Goal: Task Accomplishment & Management: Complete application form

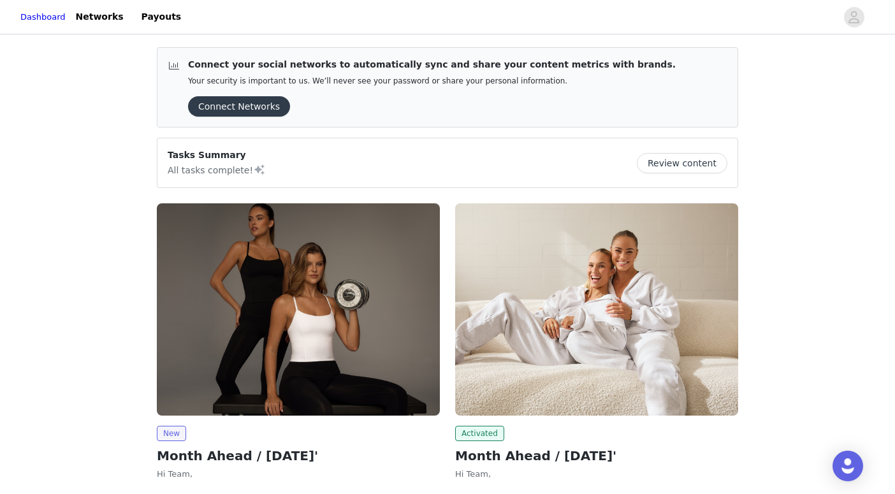
click at [289, 376] on img at bounding box center [298, 309] width 283 height 212
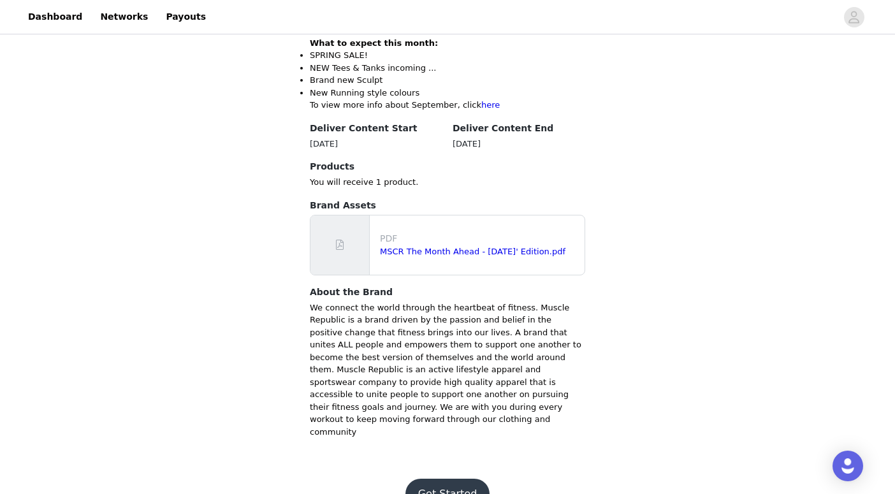
scroll to position [339, 0]
click at [451, 479] on button "Get Started" at bounding box center [448, 494] width 85 height 31
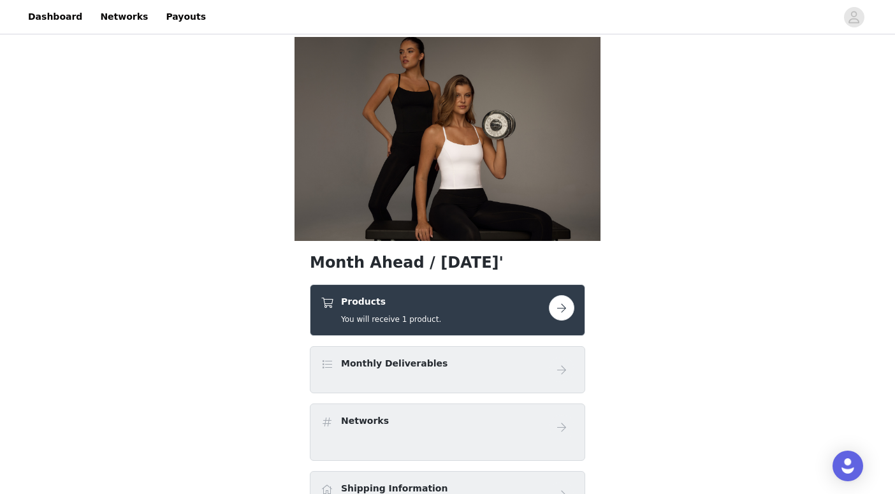
click at [534, 302] on div "Products You will receive 1 product." at bounding box center [435, 310] width 228 height 30
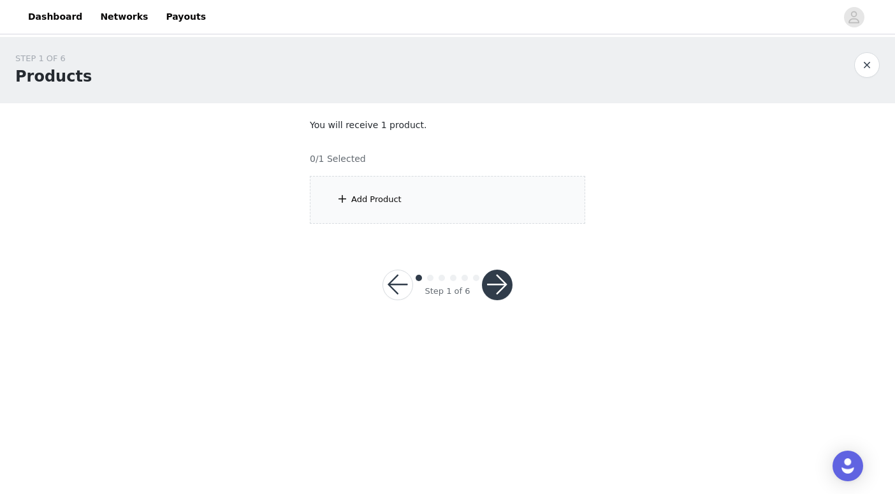
click at [471, 214] on div "Add Product" at bounding box center [447, 200] width 275 height 48
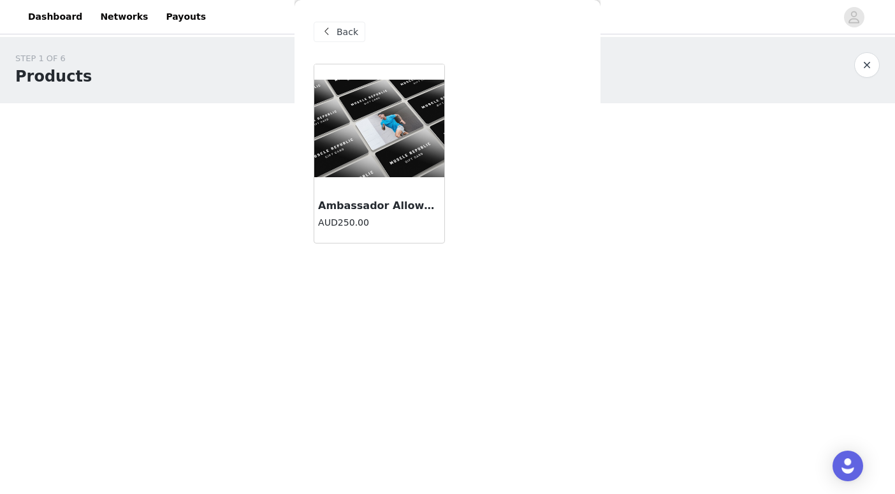
click at [413, 176] on div at bounding box center [379, 128] width 130 height 128
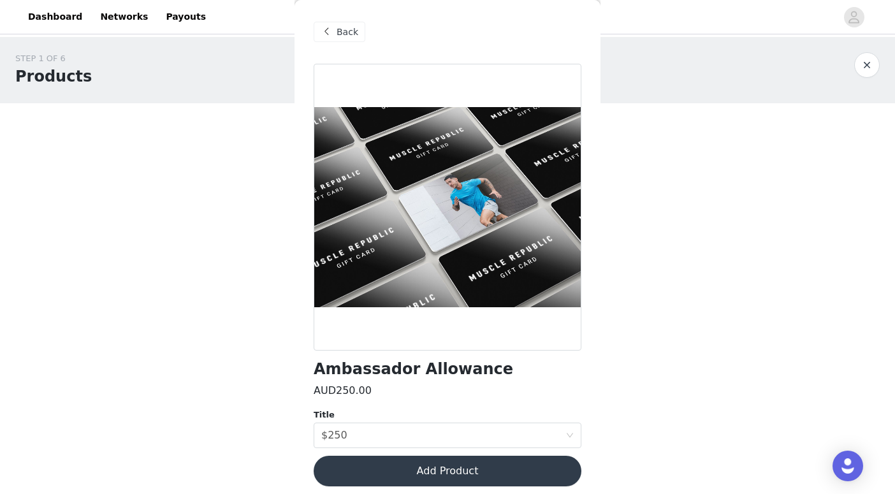
click at [469, 474] on button "Add Product" at bounding box center [448, 471] width 268 height 31
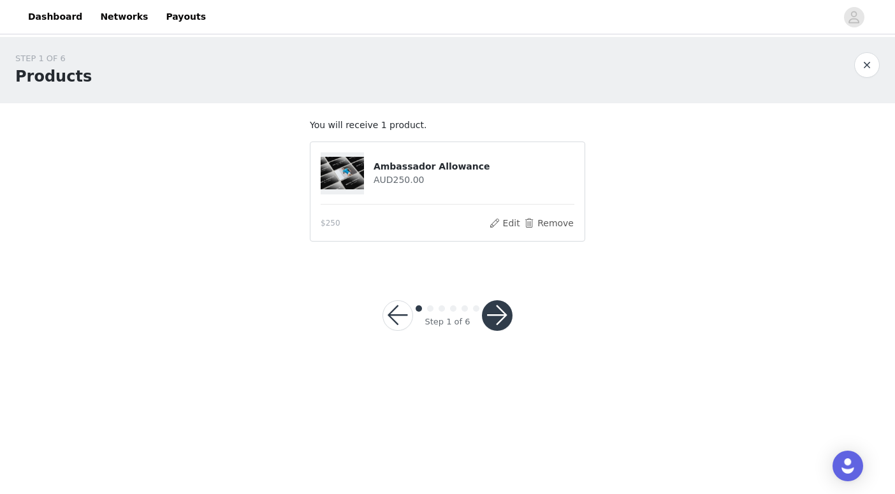
click at [497, 312] on button "button" at bounding box center [497, 315] width 31 height 31
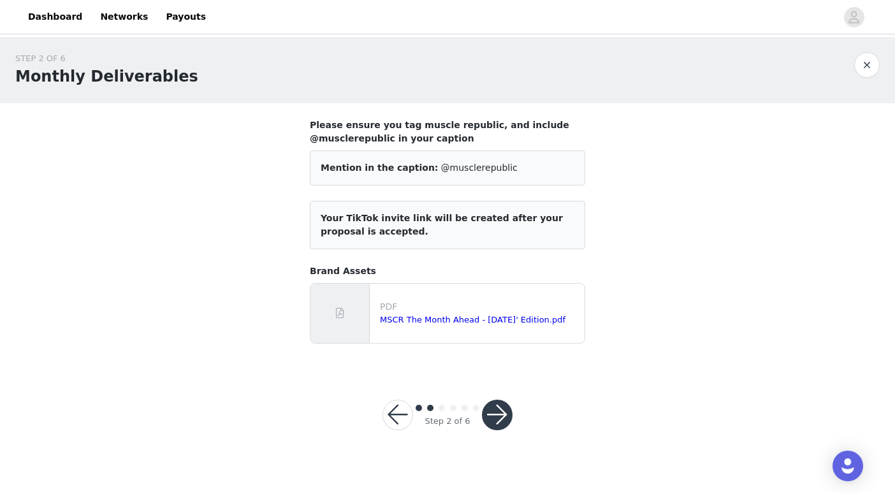
click at [499, 426] on button "button" at bounding box center [497, 415] width 31 height 31
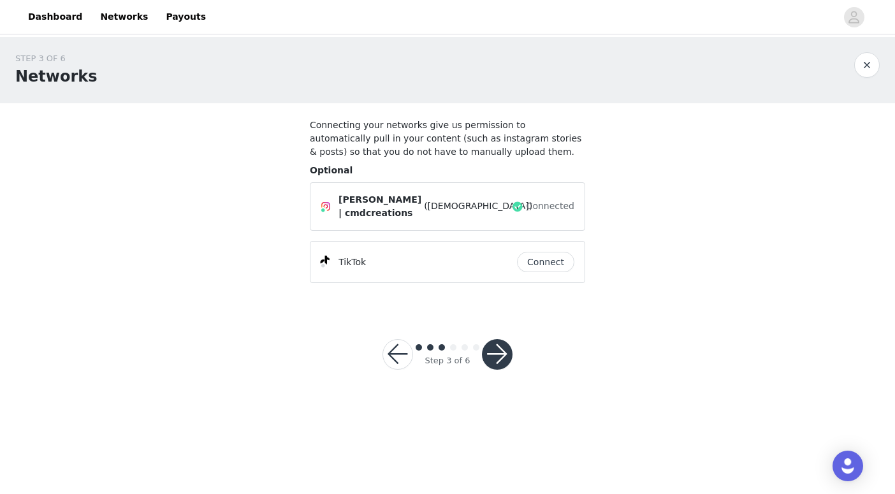
click at [501, 350] on button "button" at bounding box center [497, 354] width 31 height 31
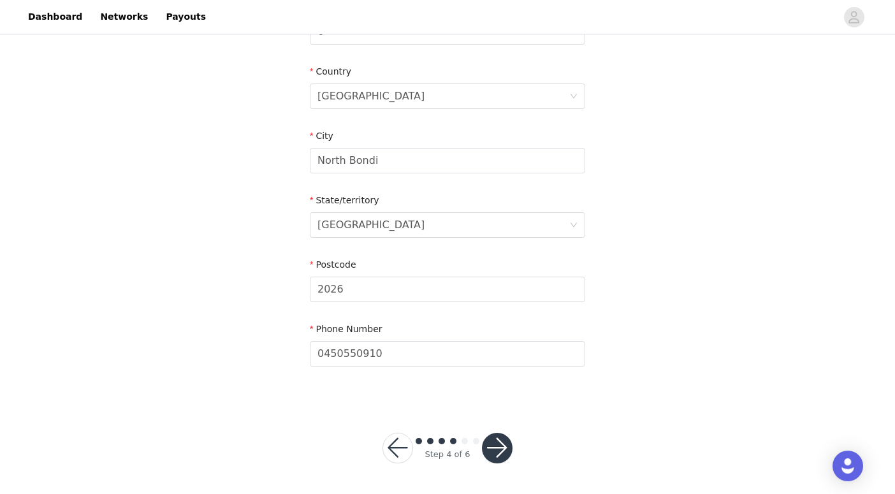
scroll to position [375, 0]
click at [504, 444] on button "button" at bounding box center [497, 449] width 31 height 31
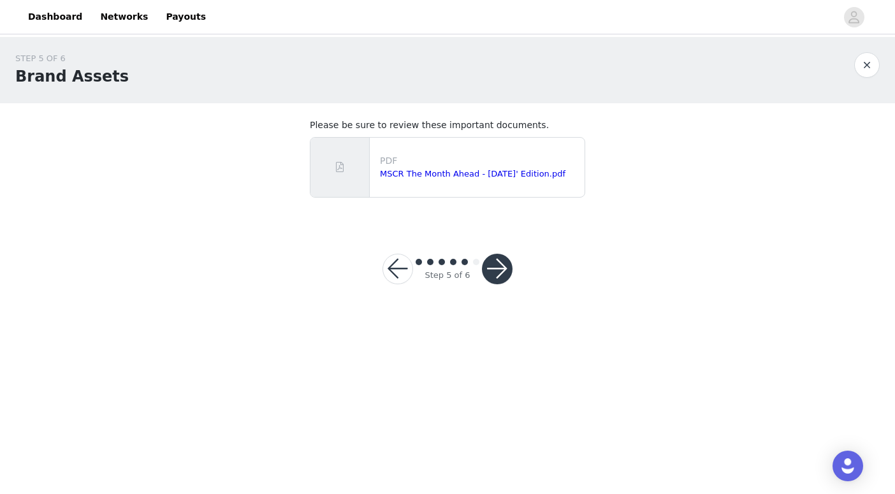
click at [494, 271] on button "button" at bounding box center [497, 269] width 31 height 31
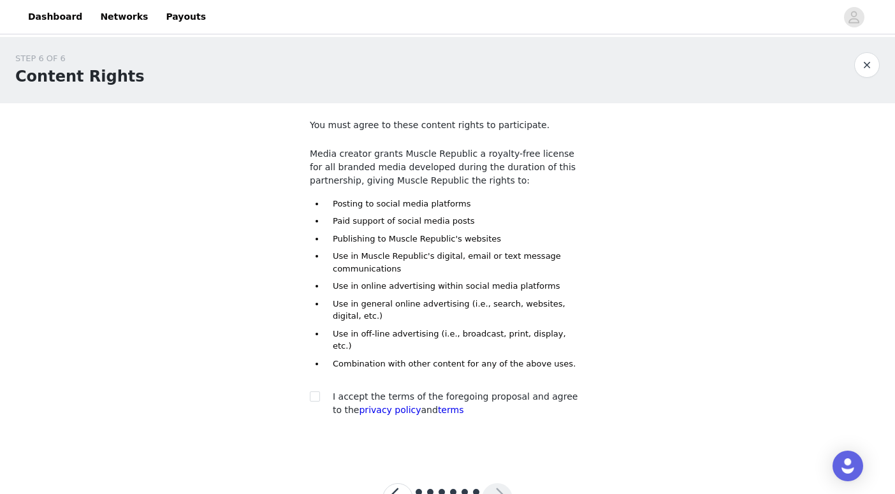
click at [318, 390] on div "I accept the terms of the foregoing proposal and agree to the privacy policy an…" at bounding box center [447, 403] width 275 height 27
click at [314, 391] on input "checkbox" at bounding box center [314, 395] width 9 height 9
checkbox input "true"
click at [504, 483] on button "button" at bounding box center [497, 498] width 31 height 31
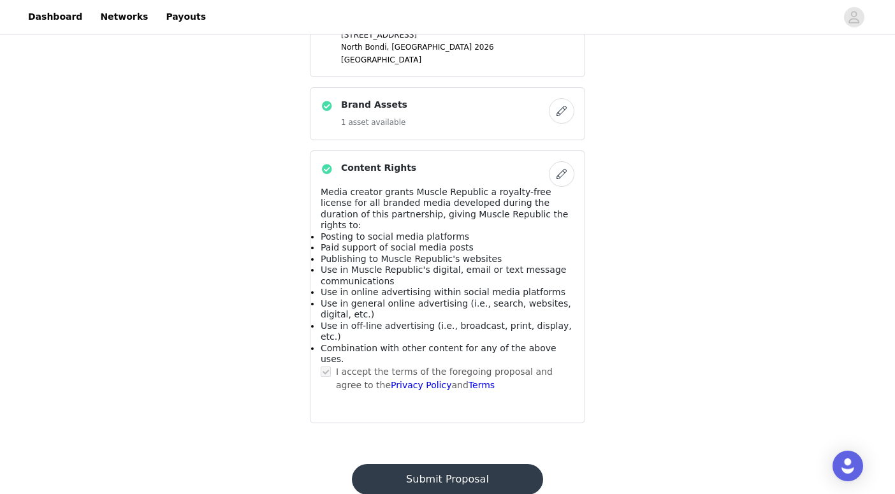
scroll to position [580, 0]
click at [465, 465] on button "Submit Proposal" at bounding box center [447, 480] width 191 height 31
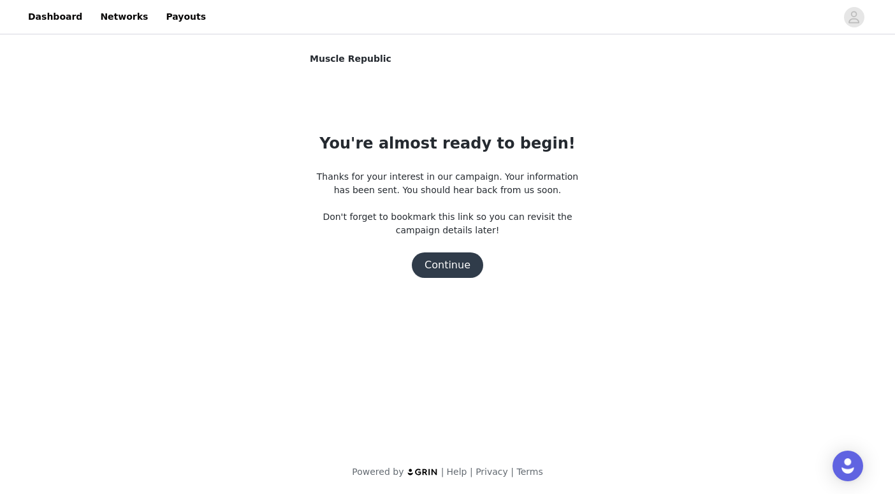
click at [461, 266] on button "Continue" at bounding box center [447, 265] width 71 height 26
